Goal: Transaction & Acquisition: Purchase product/service

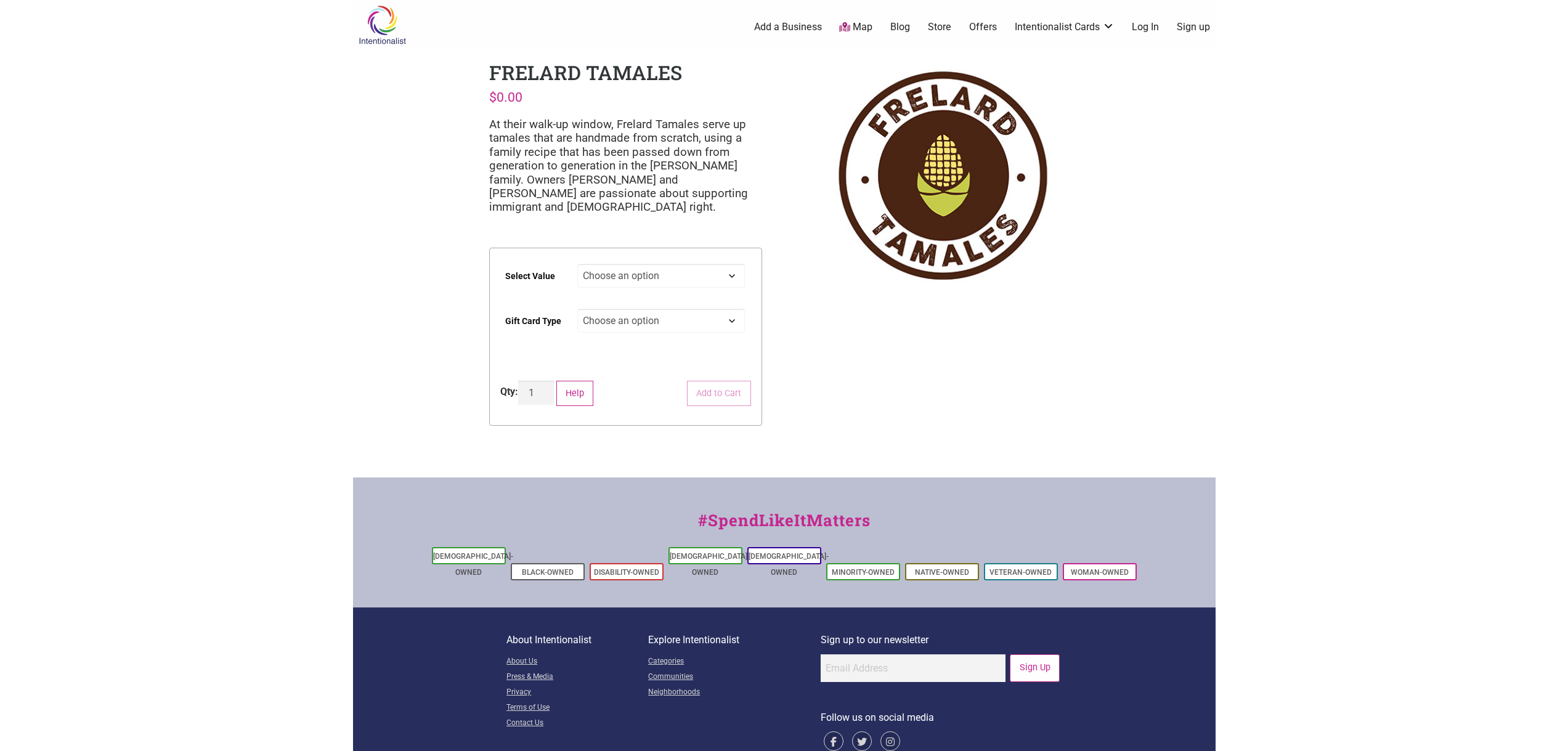
click at [675, 274] on select "Choose an option $25 $50 $100 $200 $500" at bounding box center [661, 276] width 167 height 24
click at [578, 264] on select "Choose an option $25 $50 $100 $200 $500" at bounding box center [661, 276] width 167 height 24
select select "$100"
click at [671, 316] on select "Choose an option Physical" at bounding box center [661, 321] width 167 height 24
select select "Physical"
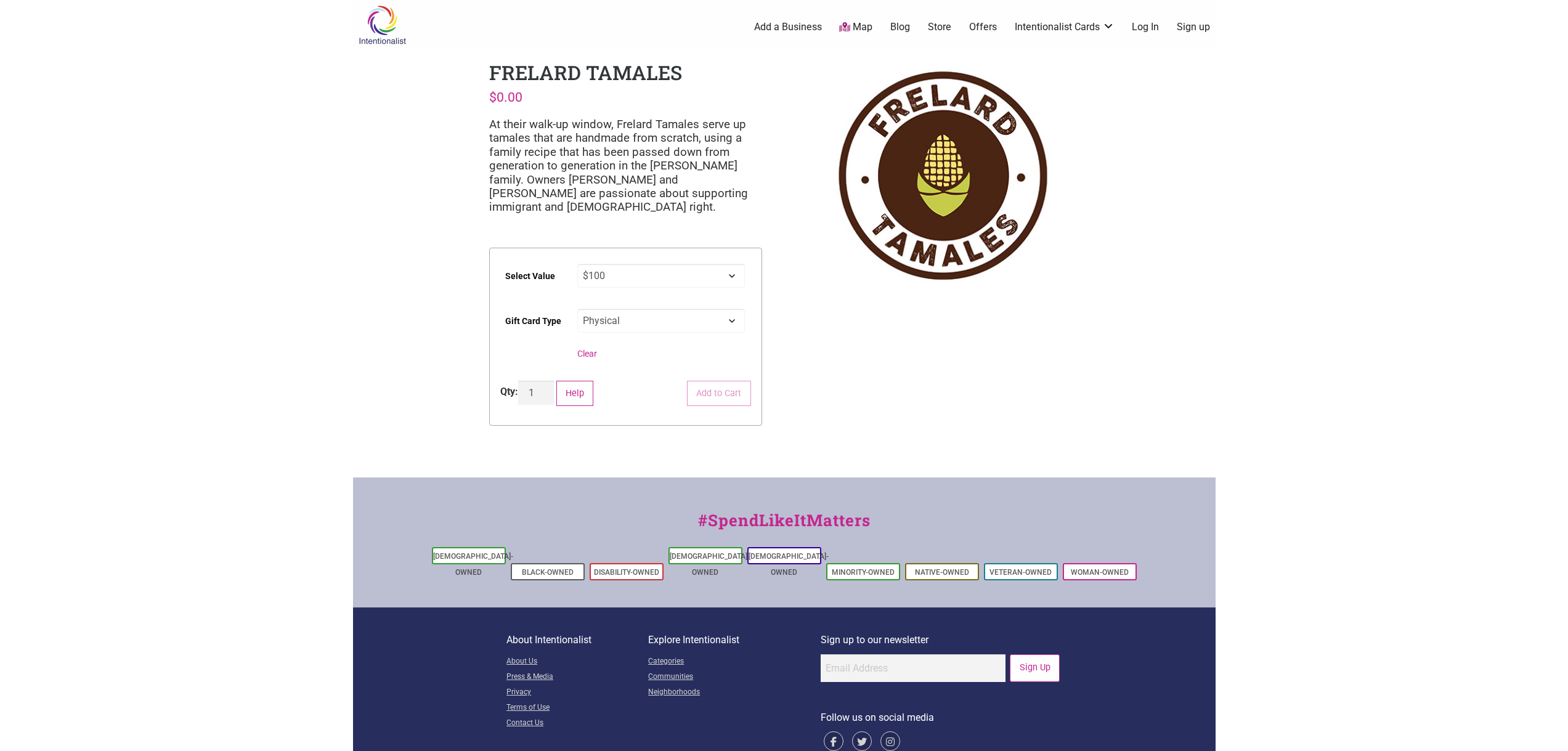
click at [578, 309] on select "Choose an option Physical" at bounding box center [661, 321] width 167 height 24
select select "$100"
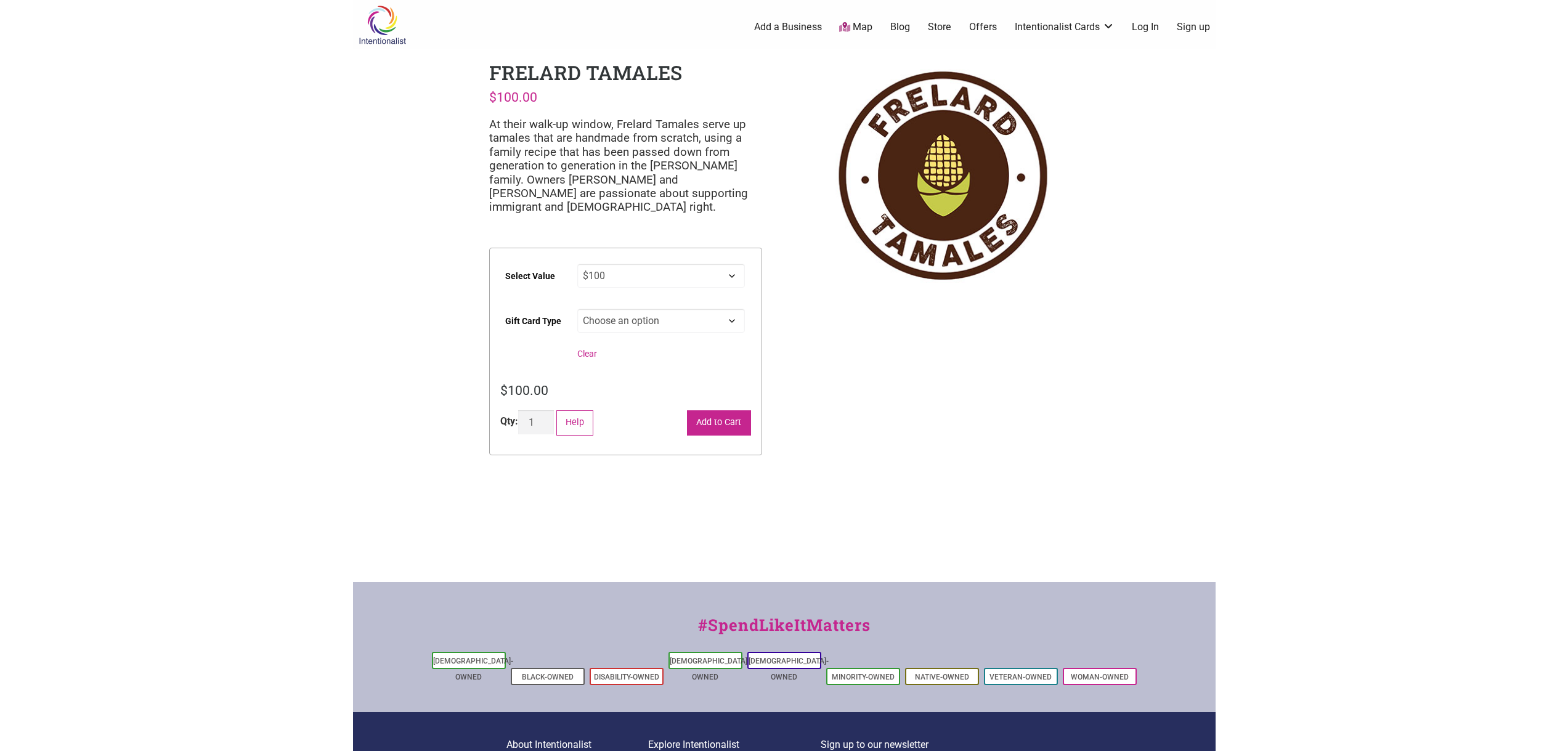
click at [714, 413] on button "Add to Cart" at bounding box center [719, 423] width 64 height 25
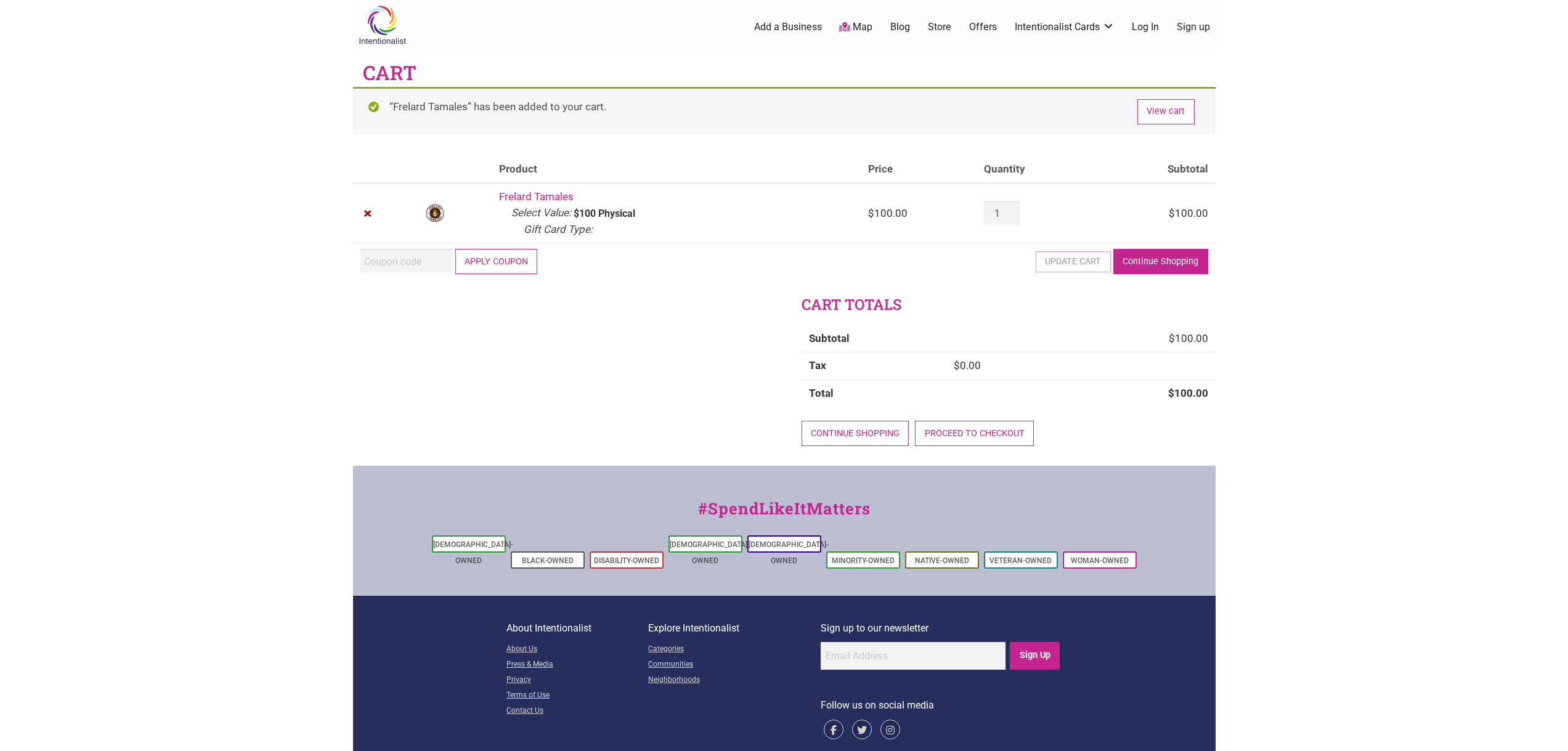
click at [1168, 260] on link "Continue Shopping" at bounding box center [1161, 262] width 95 height 25
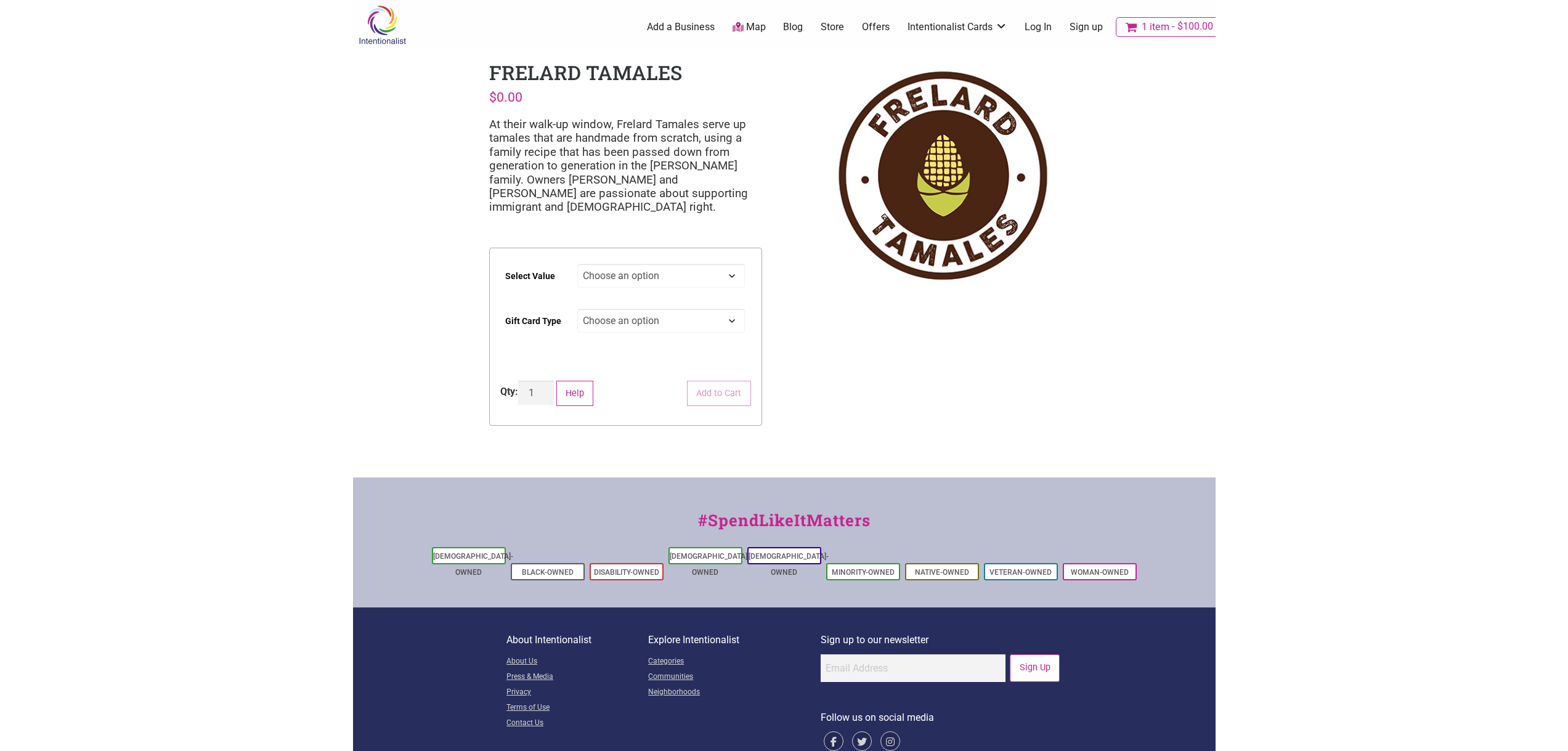
click at [1160, 20] on link "1 item $100.00" at bounding box center [1169, 27] width 107 height 20
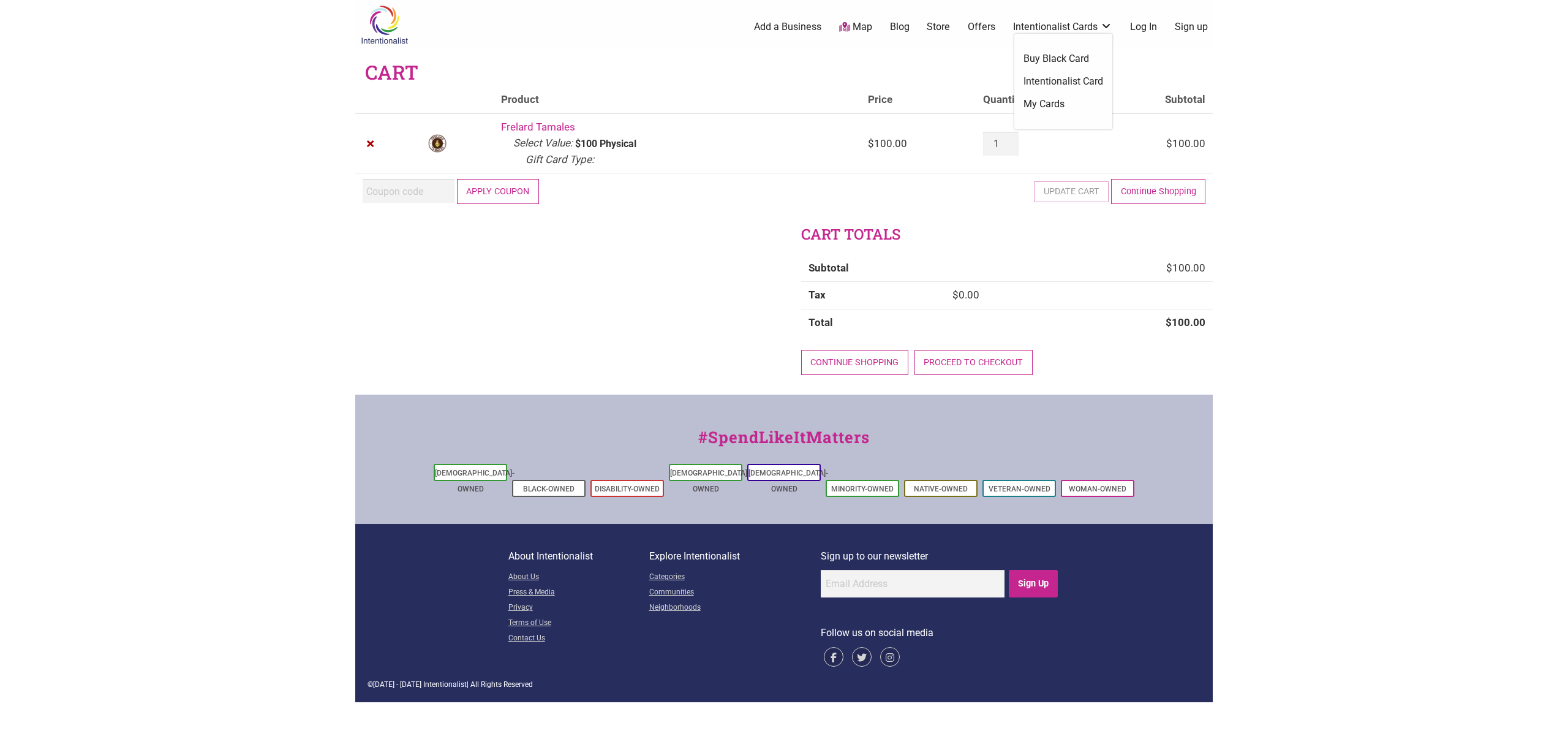
click at [1075, 80] on link "Intentionalist Card" at bounding box center [1063, 81] width 79 height 13
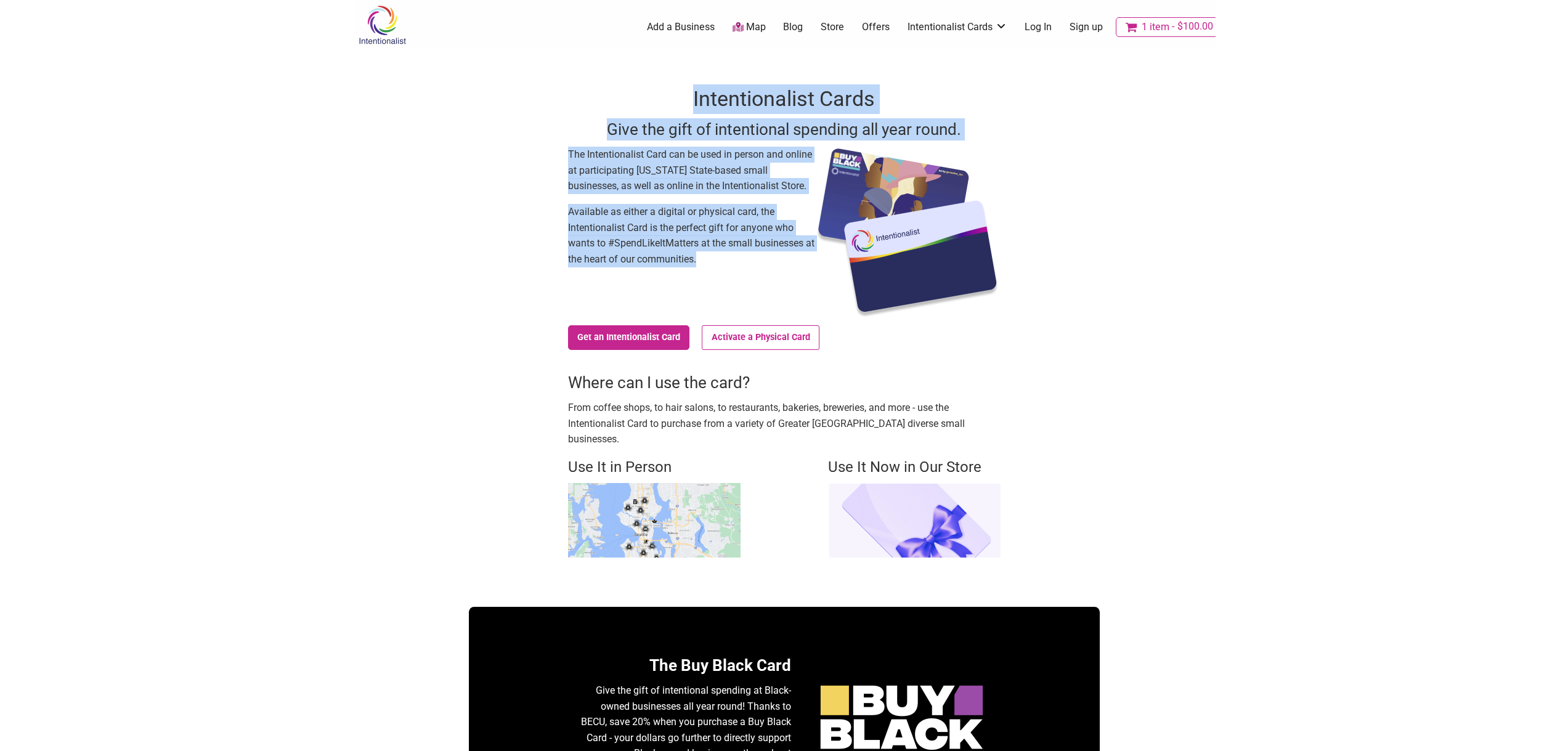
drag, startPoint x: 756, startPoint y: 255, endPoint x: 556, endPoint y: 137, distance: 232.2
click at [556, 137] on div "Intentionalist Cards Give the gift of intentional spending all year round. The …" at bounding box center [784, 320] width 631 height 542
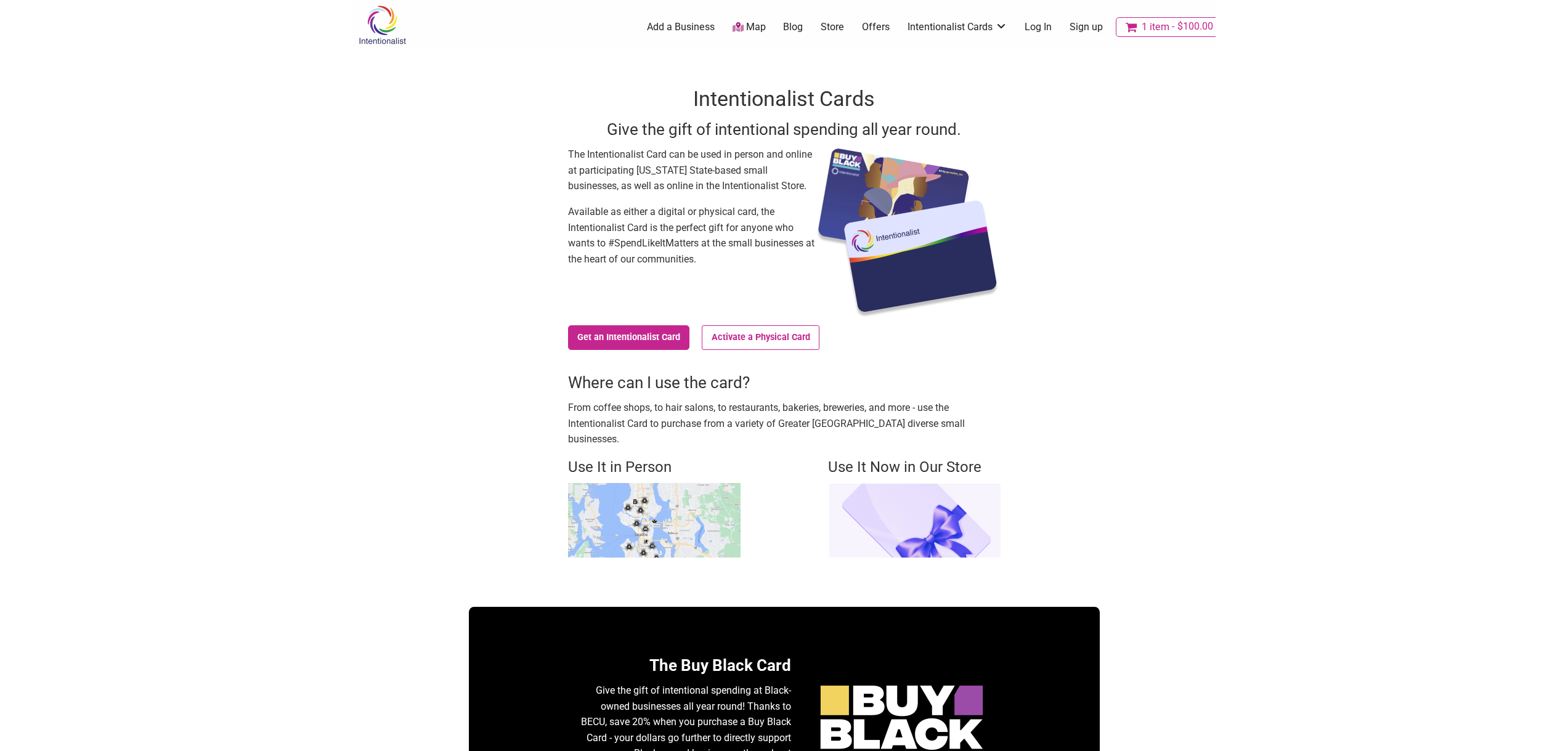
click at [556, 138] on div "Intentionalist Cards Give the gift of intentional spending all year round. The …" at bounding box center [784, 320] width 631 height 542
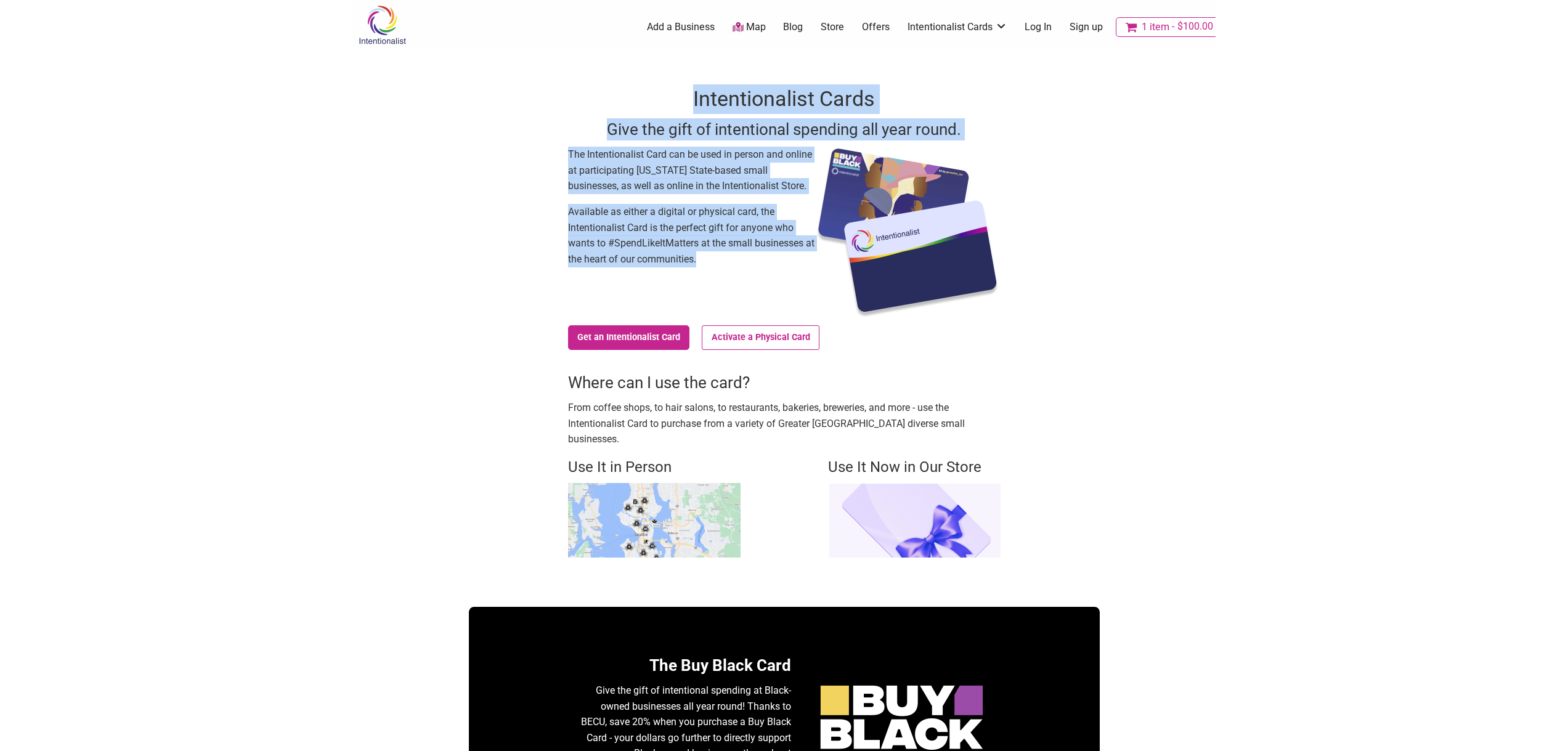
drag, startPoint x: 714, startPoint y: 232, endPoint x: 775, endPoint y: 267, distance: 70.3
click at [775, 267] on div "Intentionalist Cards Give the gift of intentional spending all year round. The …" at bounding box center [784, 320] width 631 height 542
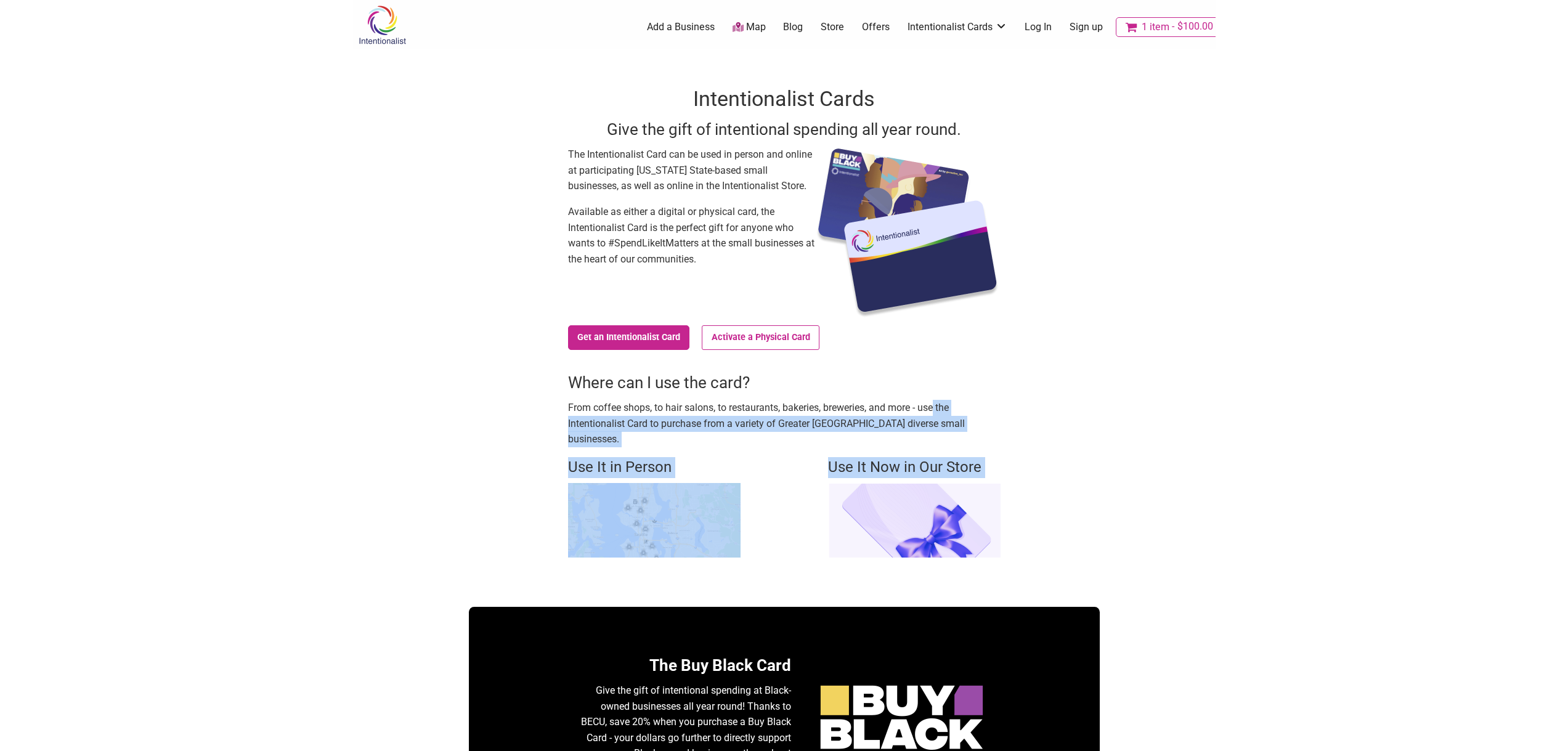
drag, startPoint x: 858, startPoint y: 405, endPoint x: 1046, endPoint y: 463, distance: 196.7
click at [1046, 463] on div "Intentionalist Cards Give the gift of intentional spending all year round. The …" at bounding box center [784, 320] width 631 height 542
click at [1046, 465] on div "Intentionalist Cards Give the gift of intentional spending all year round. The …" at bounding box center [784, 320] width 631 height 542
drag, startPoint x: 971, startPoint y: 407, endPoint x: 941, endPoint y: 383, distance: 38.4
click at [941, 383] on div "Intentionalist Cards Give the gift of intentional spending all year round. The …" at bounding box center [784, 320] width 631 height 542
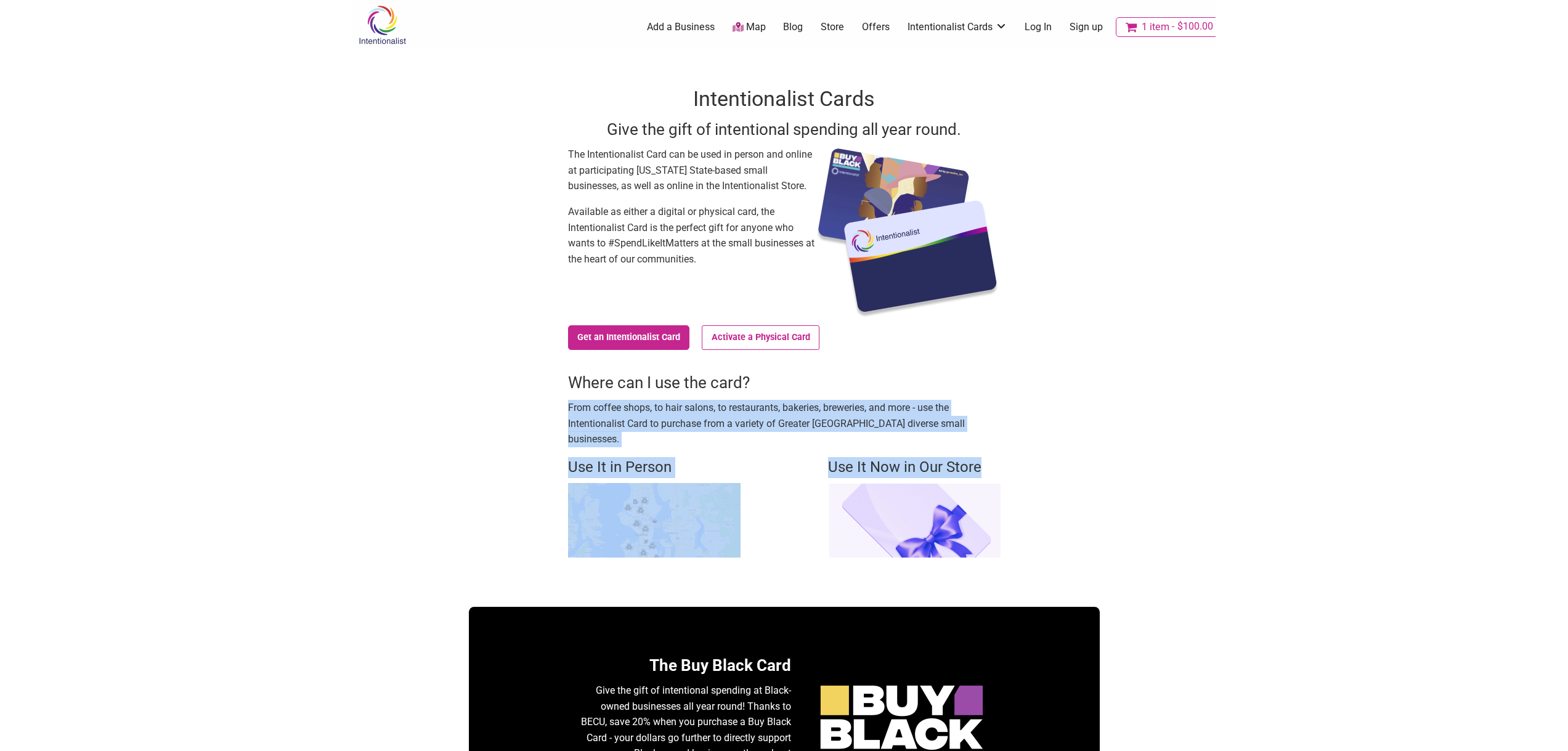
click at [1011, 433] on div "Intentionalist Cards Give the gift of intentional spending all year round. The …" at bounding box center [784, 320] width 631 height 542
